Goal: Task Accomplishment & Management: Manage account settings

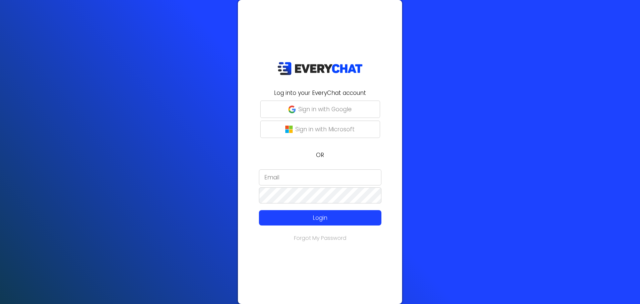
click at [343, 108] on p "Sign in with Google" at bounding box center [324, 109] width 53 height 9
